Goal: Transaction & Acquisition: Purchase product/service

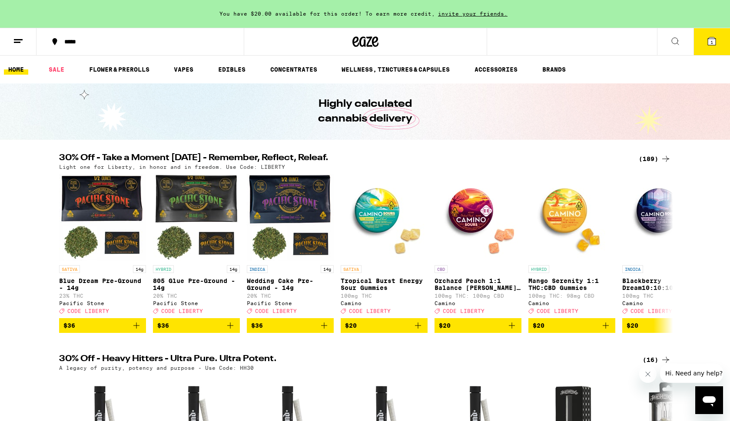
click at [651, 159] on div "(189)" at bounding box center [655, 159] width 32 height 10
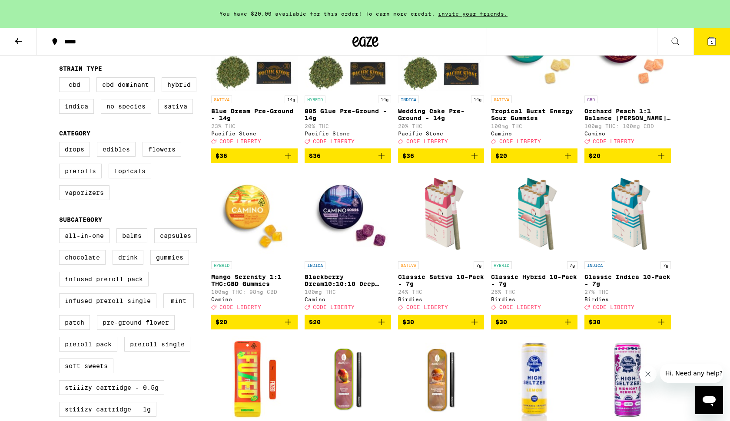
scroll to position [151, 0]
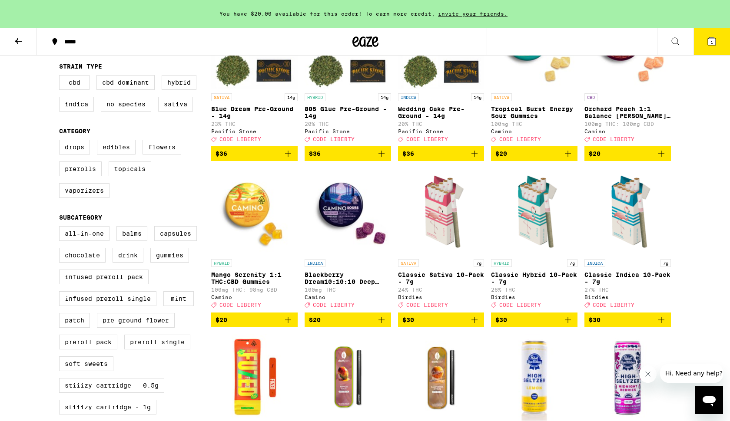
click at [711, 44] on span "1" at bounding box center [711, 42] width 3 height 5
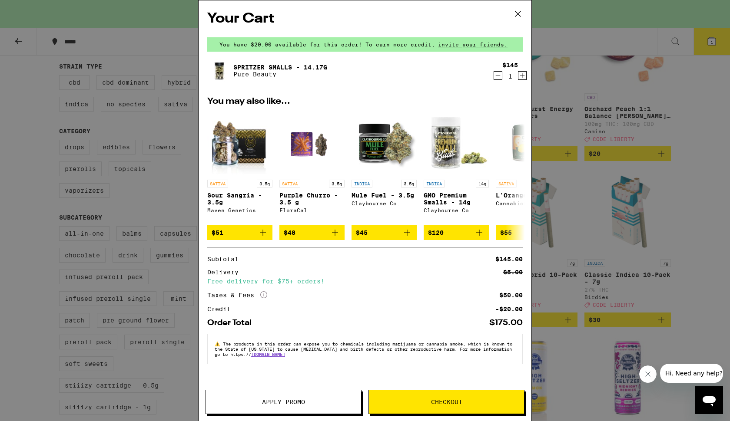
click at [520, 13] on icon at bounding box center [517, 13] width 13 height 13
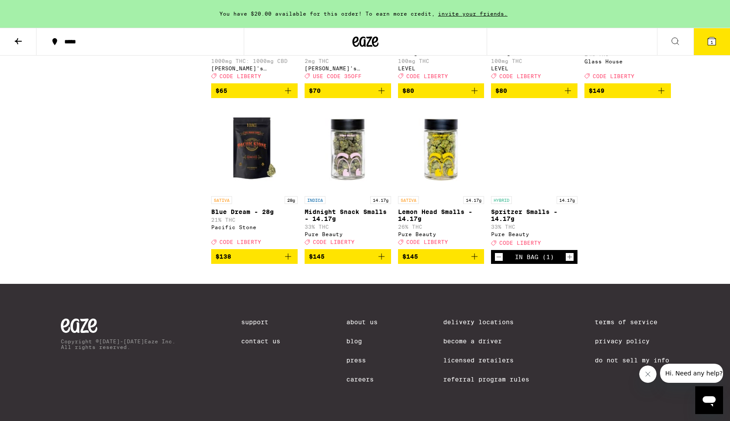
scroll to position [6294, 0]
click at [547, 192] on div "Open page for Spritzer Smalls - 14.17g from Pure Beauty" at bounding box center [534, 148] width 86 height 87
click at [417, 192] on img "Open page for Lemon Head Smalls - 14.17g from Pure Beauty" at bounding box center [441, 148] width 86 height 87
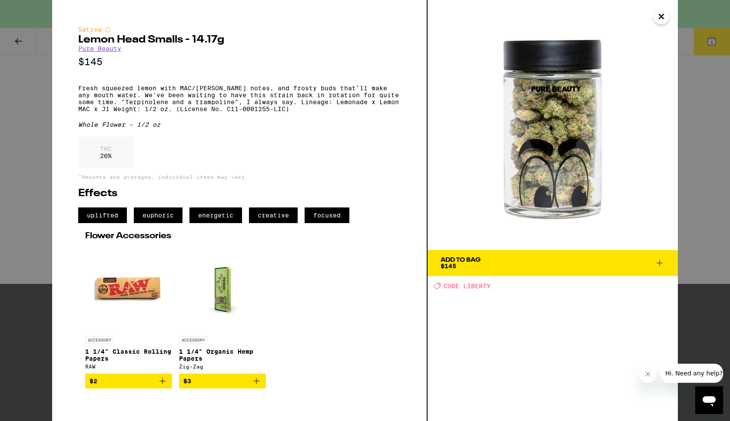
click at [484, 268] on span "Add To Bag $145" at bounding box center [552, 263] width 224 height 12
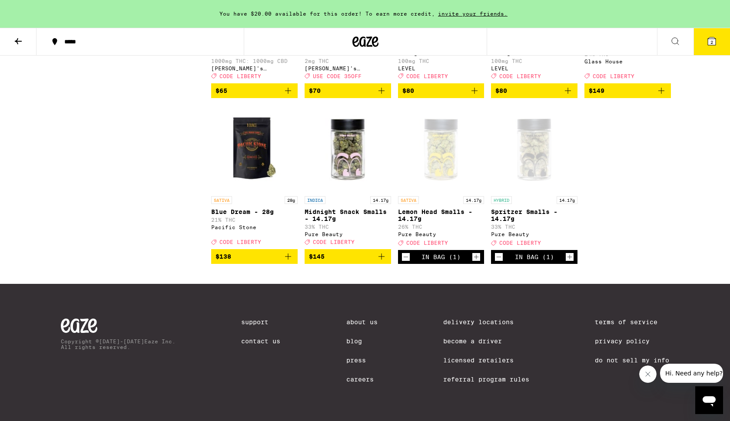
click at [716, 42] on icon at bounding box center [711, 41] width 10 height 10
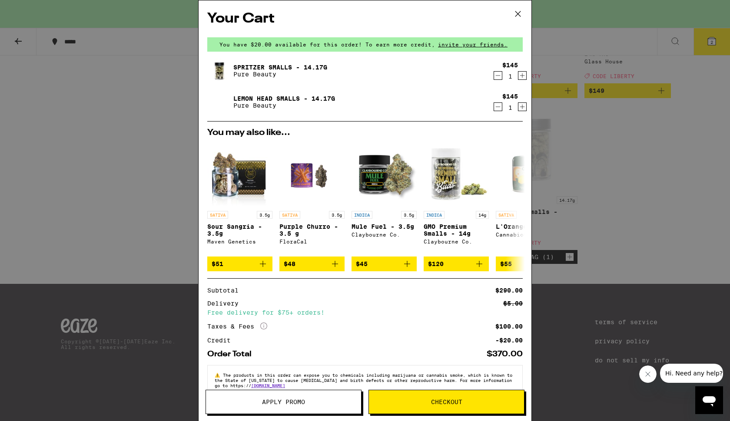
click at [495, 75] on icon "Decrement" at bounding box center [498, 75] width 8 height 10
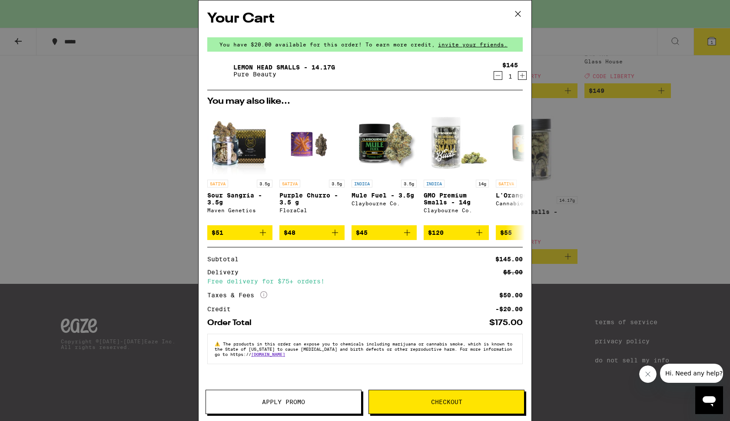
click at [298, 399] on span "Apply Promo" at bounding box center [283, 402] width 43 height 6
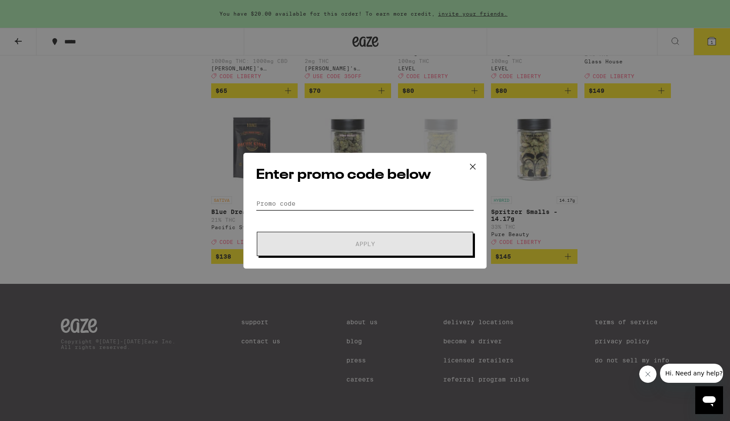
click at [285, 198] on input "Promo Code" at bounding box center [365, 203] width 218 height 13
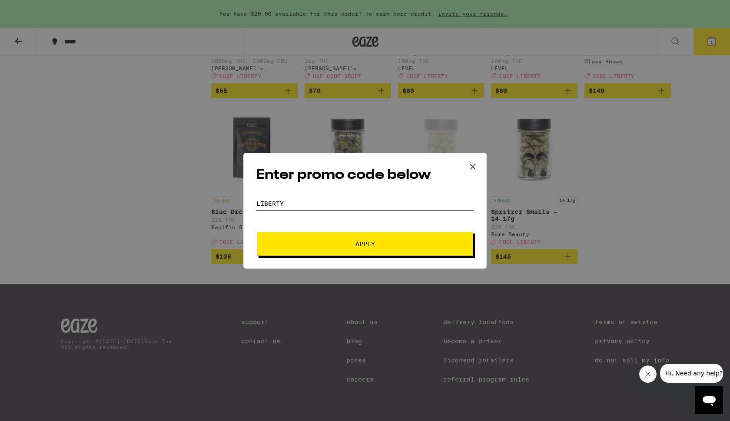
type input "Liberty"
click at [286, 241] on button "Apply" at bounding box center [365, 244] width 216 height 24
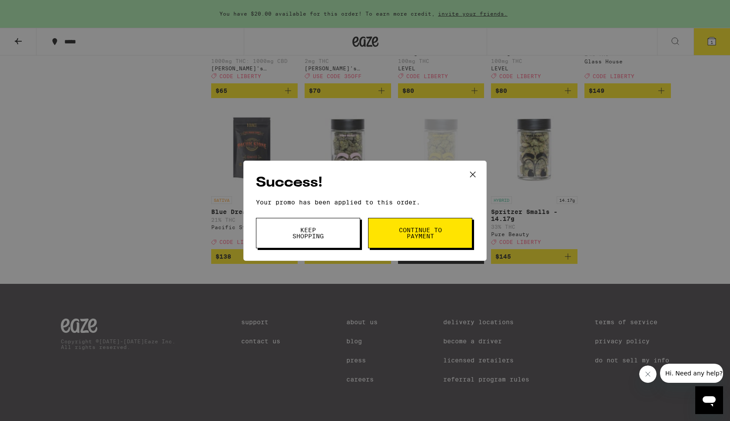
click at [399, 237] on span "Continue to payment" at bounding box center [420, 233] width 44 height 12
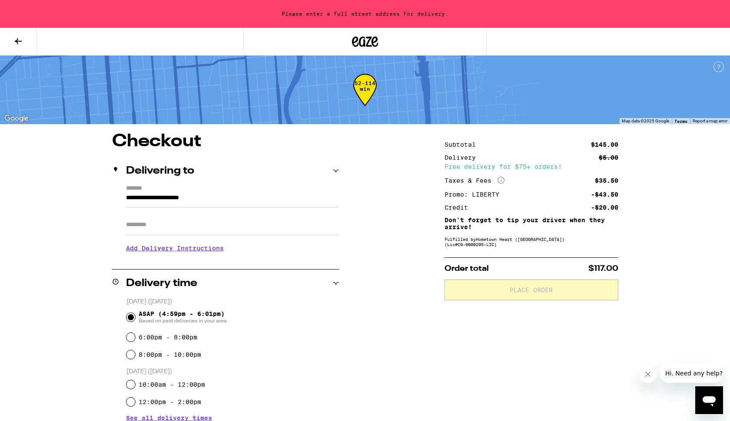
click at [364, 13] on div "Please enter a full street address for delivery." at bounding box center [365, 14] width 730 height 28
click at [169, 201] on input "**********" at bounding box center [232, 200] width 213 height 15
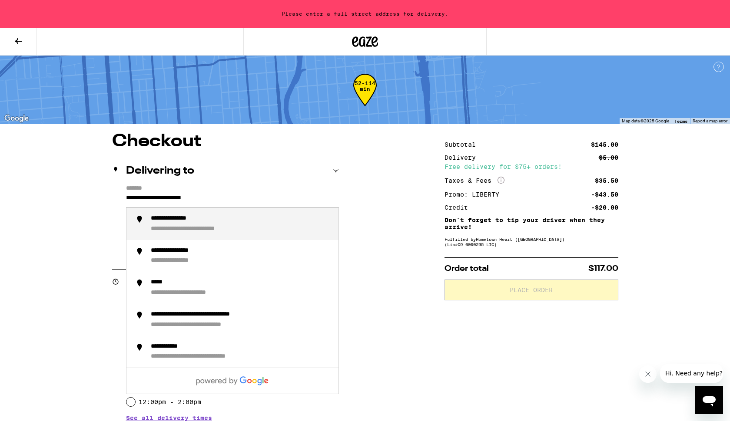
drag, startPoint x: 237, startPoint y: 199, endPoint x: 105, endPoint y: 199, distance: 132.1
click at [105, 199] on div "**********" at bounding box center [365, 362] width 626 height 458
click at [169, 228] on div "**********" at bounding box center [184, 229] width 67 height 8
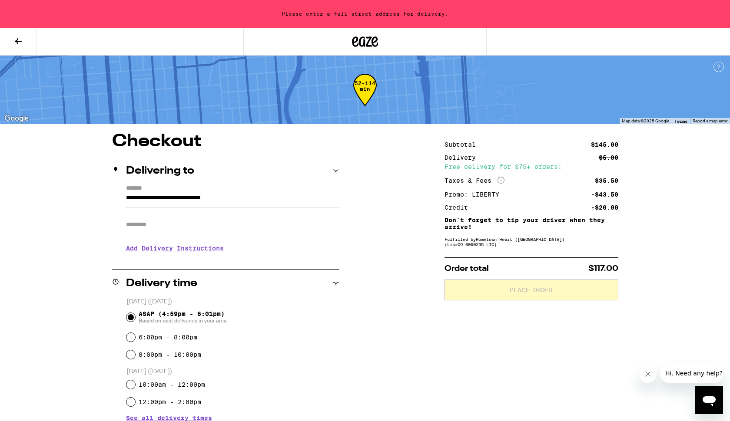
type input "**********"
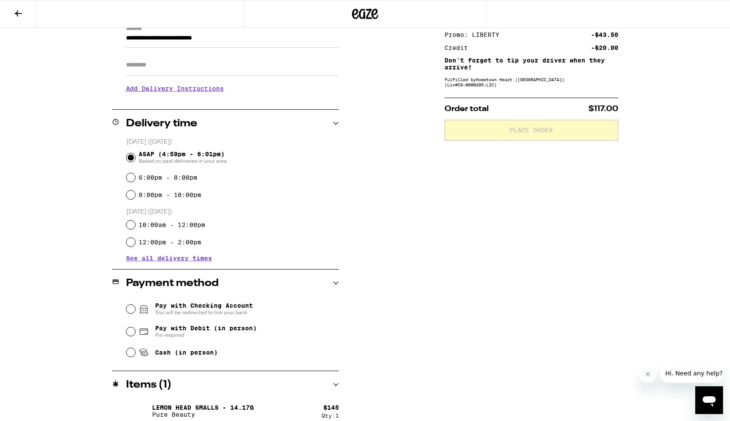
scroll to position [133, 0]
click at [129, 333] on input "Pay with Debit (in person) Pin required" at bounding box center [130, 331] width 9 height 9
radio input "true"
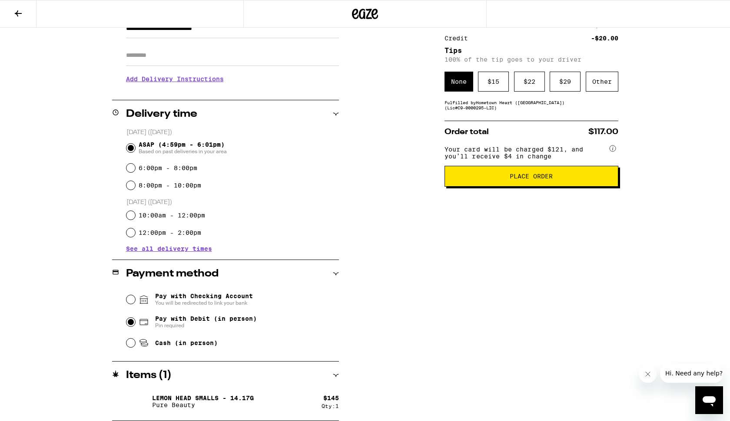
scroll to position [142, 0]
click at [550, 179] on span "Place Order" at bounding box center [531, 176] width 43 height 6
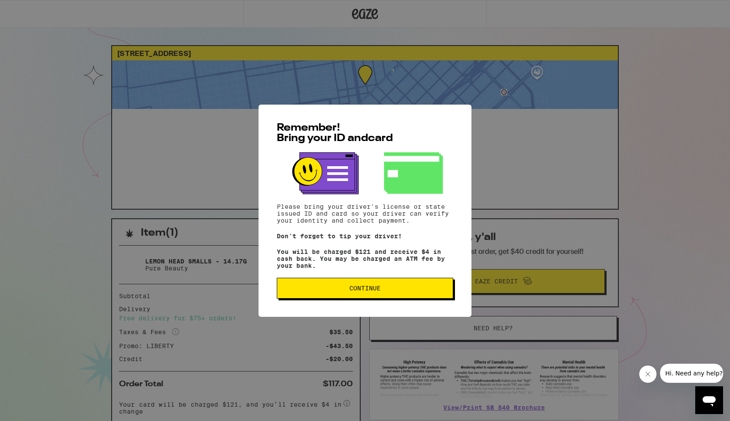
click at [376, 289] on span "Continue" at bounding box center [364, 288] width 31 height 6
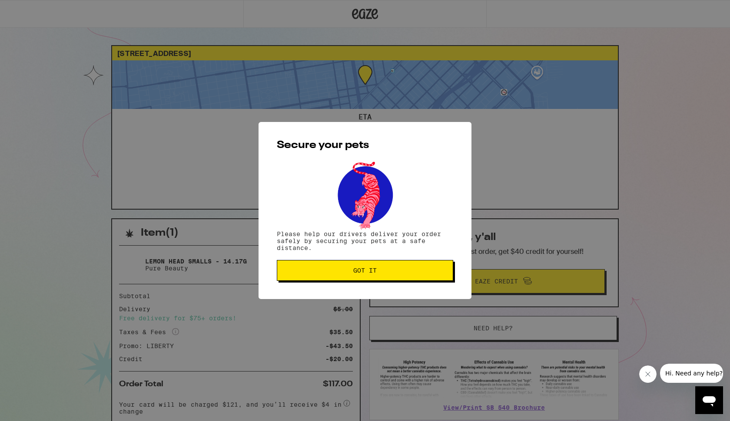
click at [374, 278] on button "Got it" at bounding box center [365, 270] width 176 height 21
